Goal: Find specific page/section: Find specific page/section

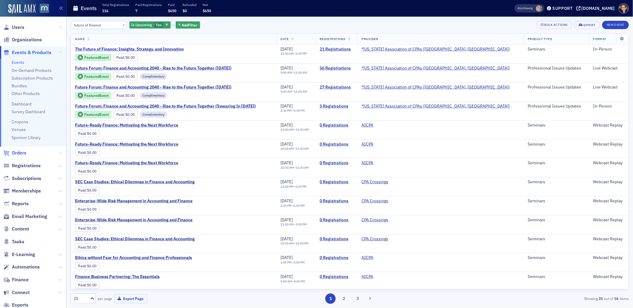
click at [24, 153] on span "Orders" at bounding box center [19, 152] width 15 height 7
